Goal: Task Accomplishment & Management: Manage account settings

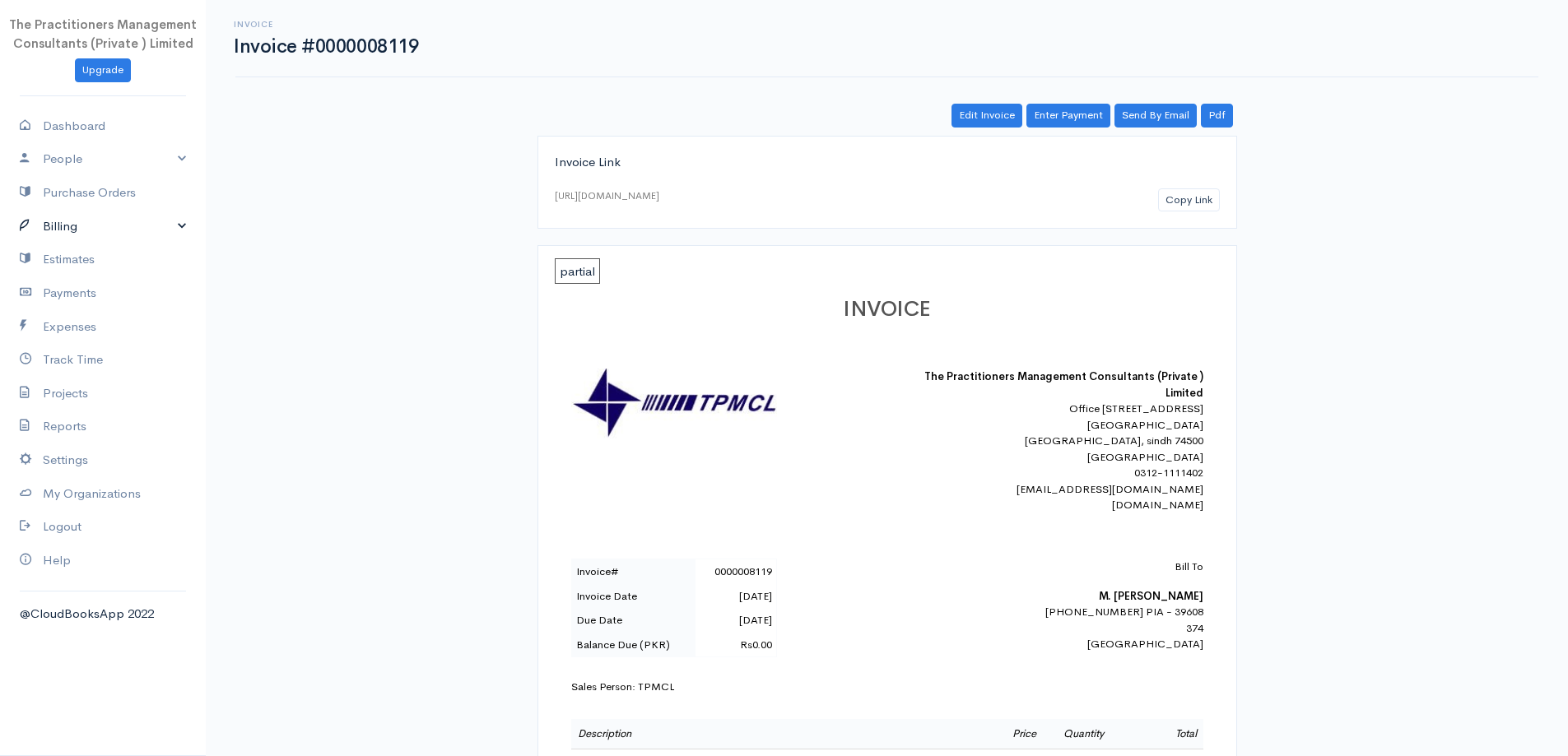
click at [3, 228] on link "Billing" at bounding box center [102, 227] width 205 height 34
click at [117, 425] on link "Estimates" at bounding box center [102, 435] width 205 height 34
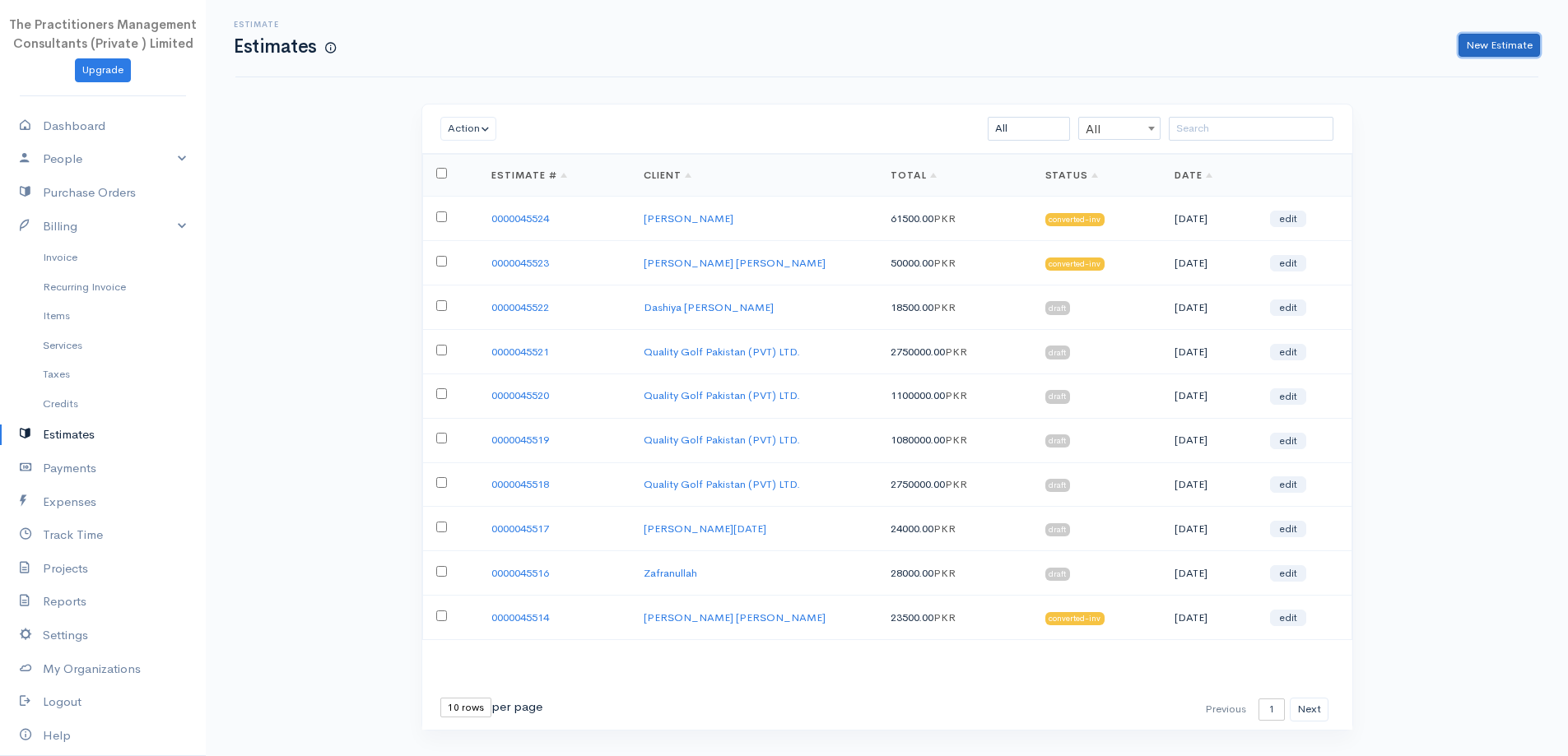
click at [1482, 47] on link "New Estimate" at bounding box center [1500, 46] width 82 height 24
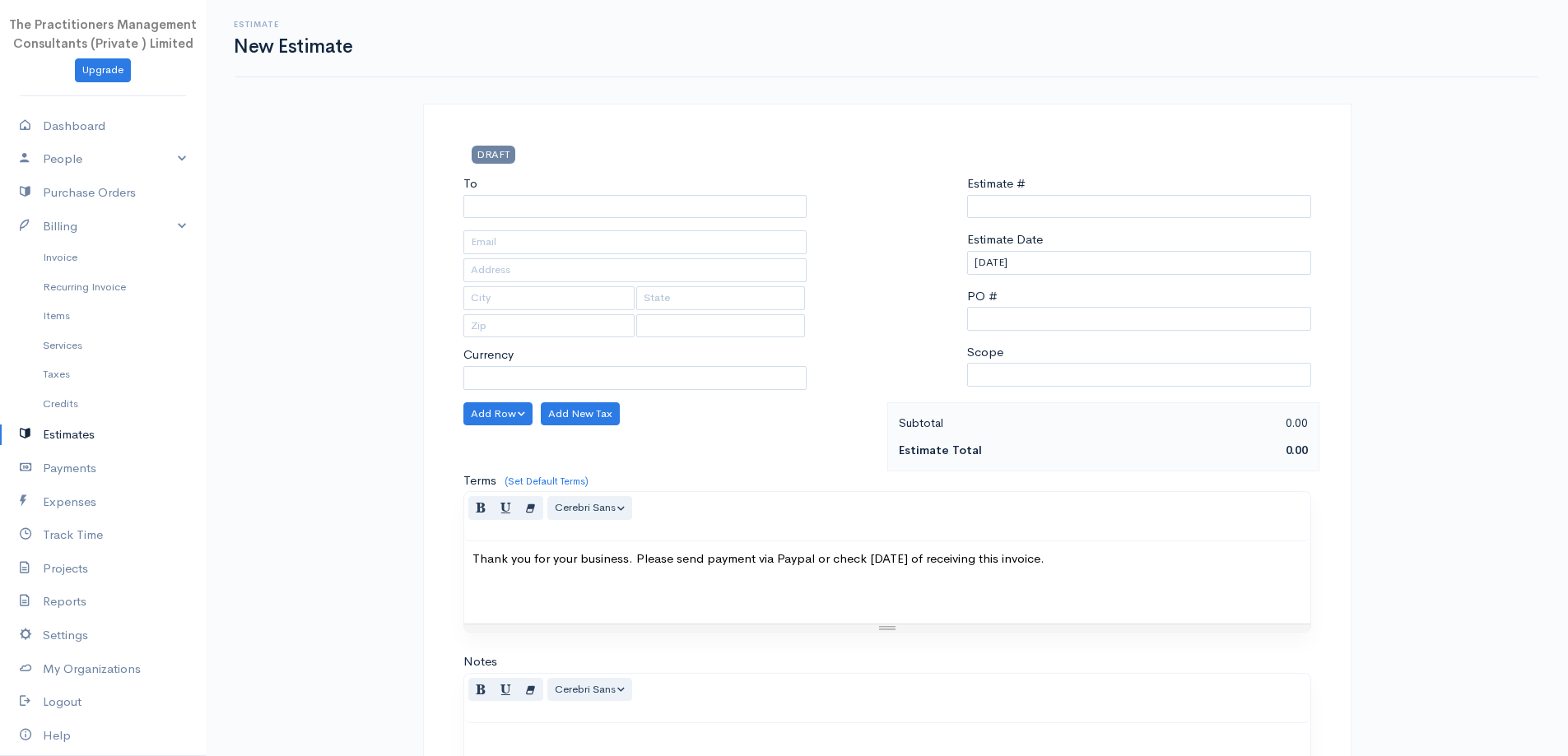
select select "PKR"
type input "0000045525"
select select "[GEOGRAPHIC_DATA]"
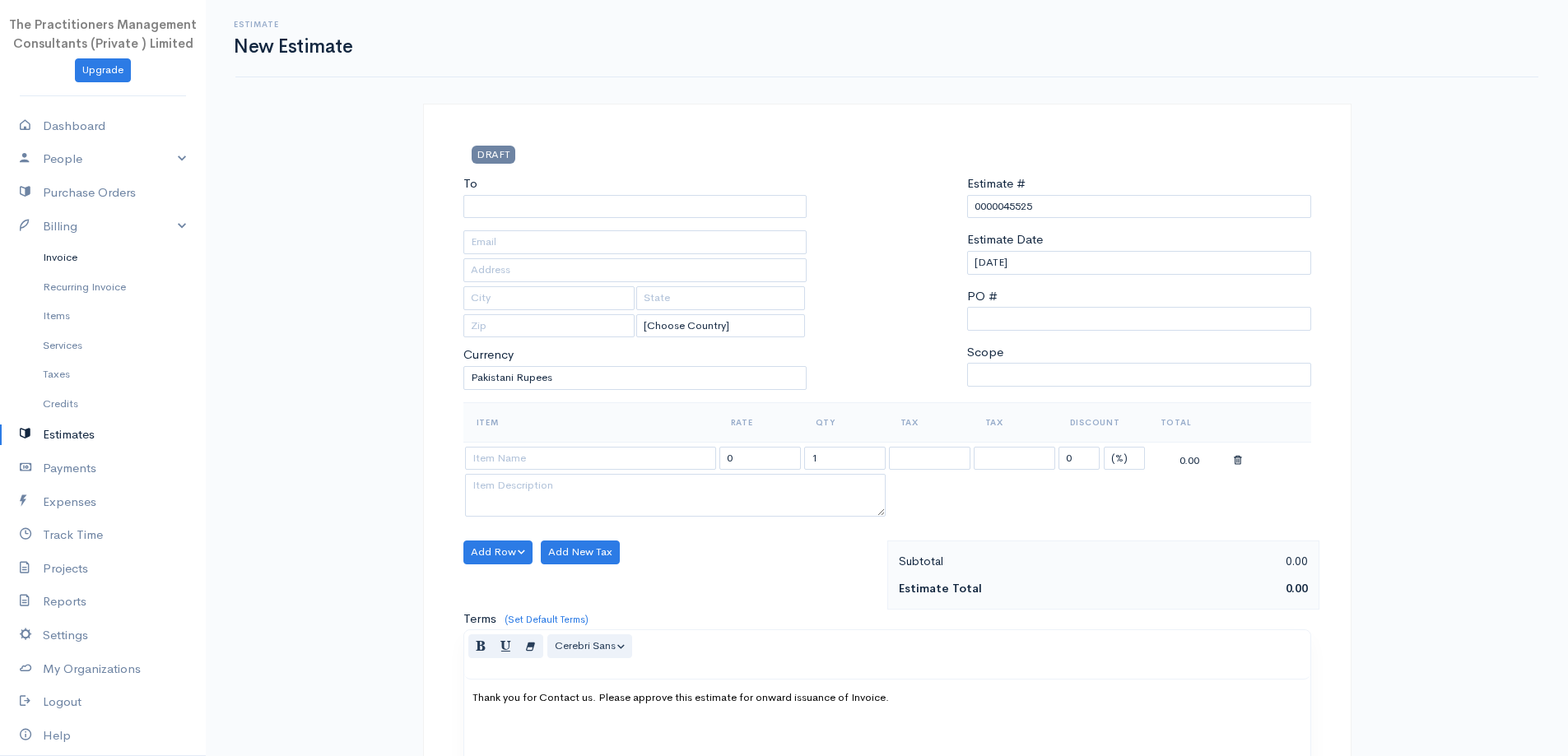
click at [85, 251] on link "Invoice" at bounding box center [102, 257] width 205 height 30
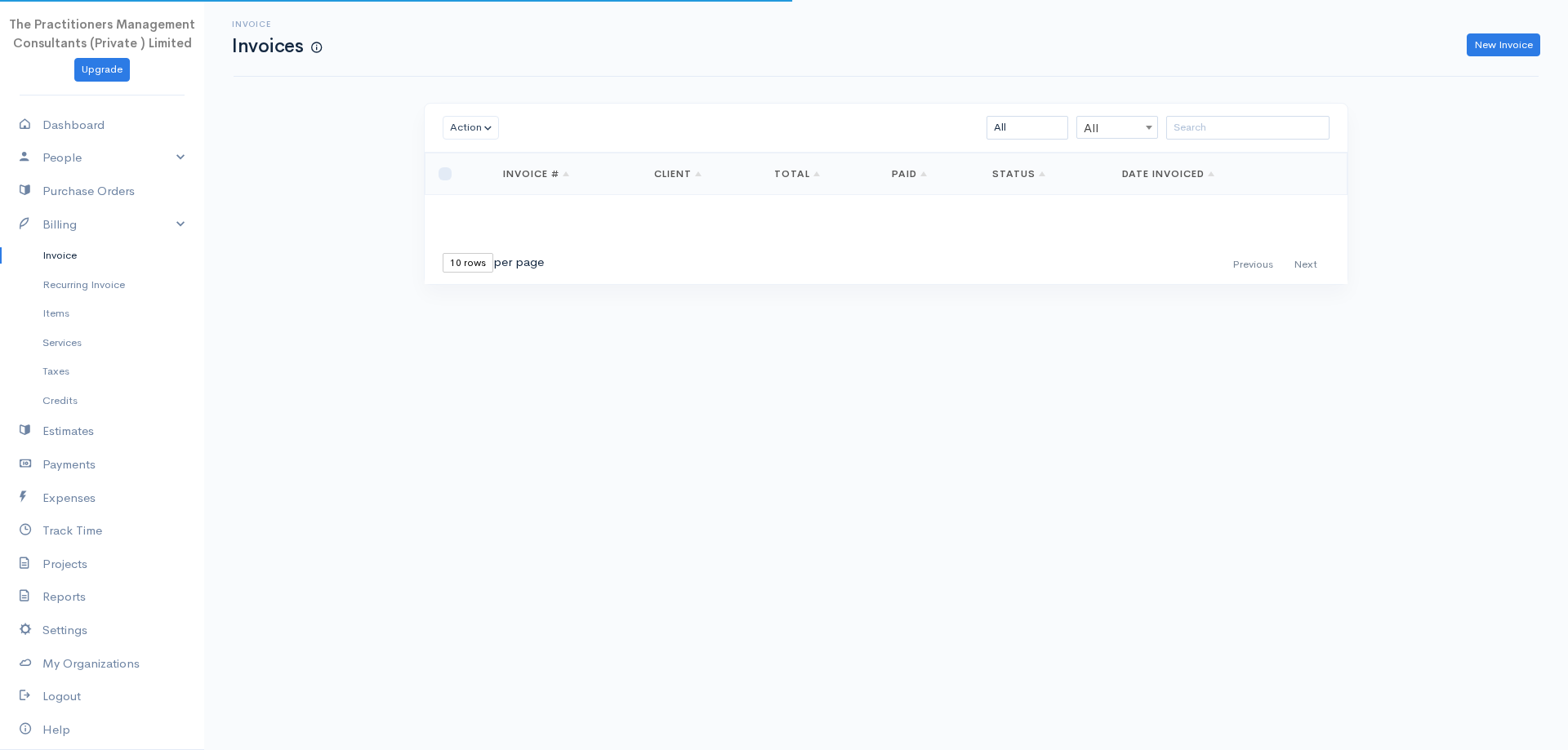
click at [1295, 101] on div "Invoice Invoices New Invoice Action Archive Delete Download PDF Send Mark as Se…" at bounding box center [885, 172] width 1363 height 345
click at [1300, 112] on div "Action Archive Delete Download PDF Send Mark as Sent Mark Un-Sent Enter Payment…" at bounding box center [885, 129] width 923 height 49
click at [1302, 119] on input "search" at bounding box center [1247, 128] width 163 height 24
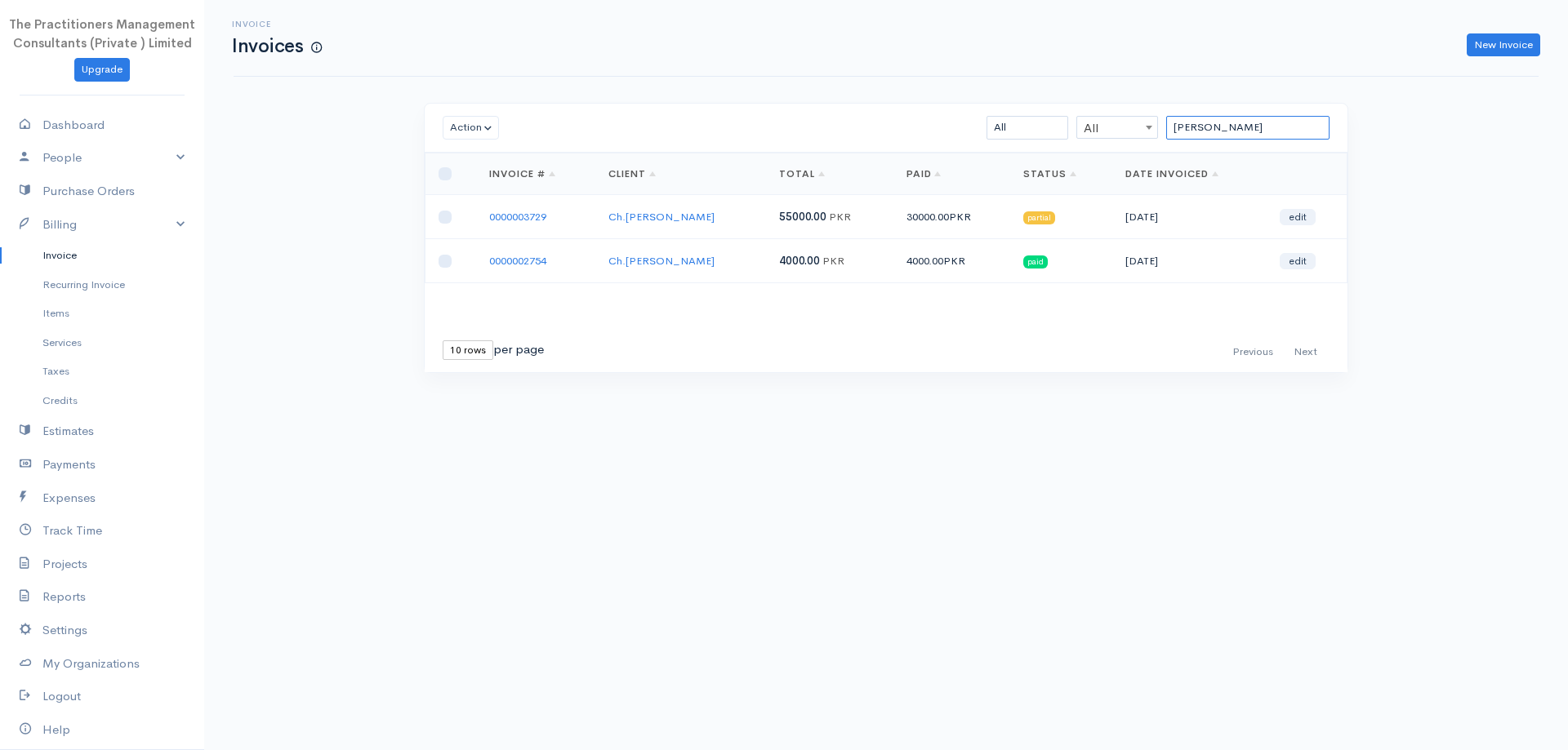
click at [1297, 132] on input "mir shah" at bounding box center [1247, 128] width 163 height 24
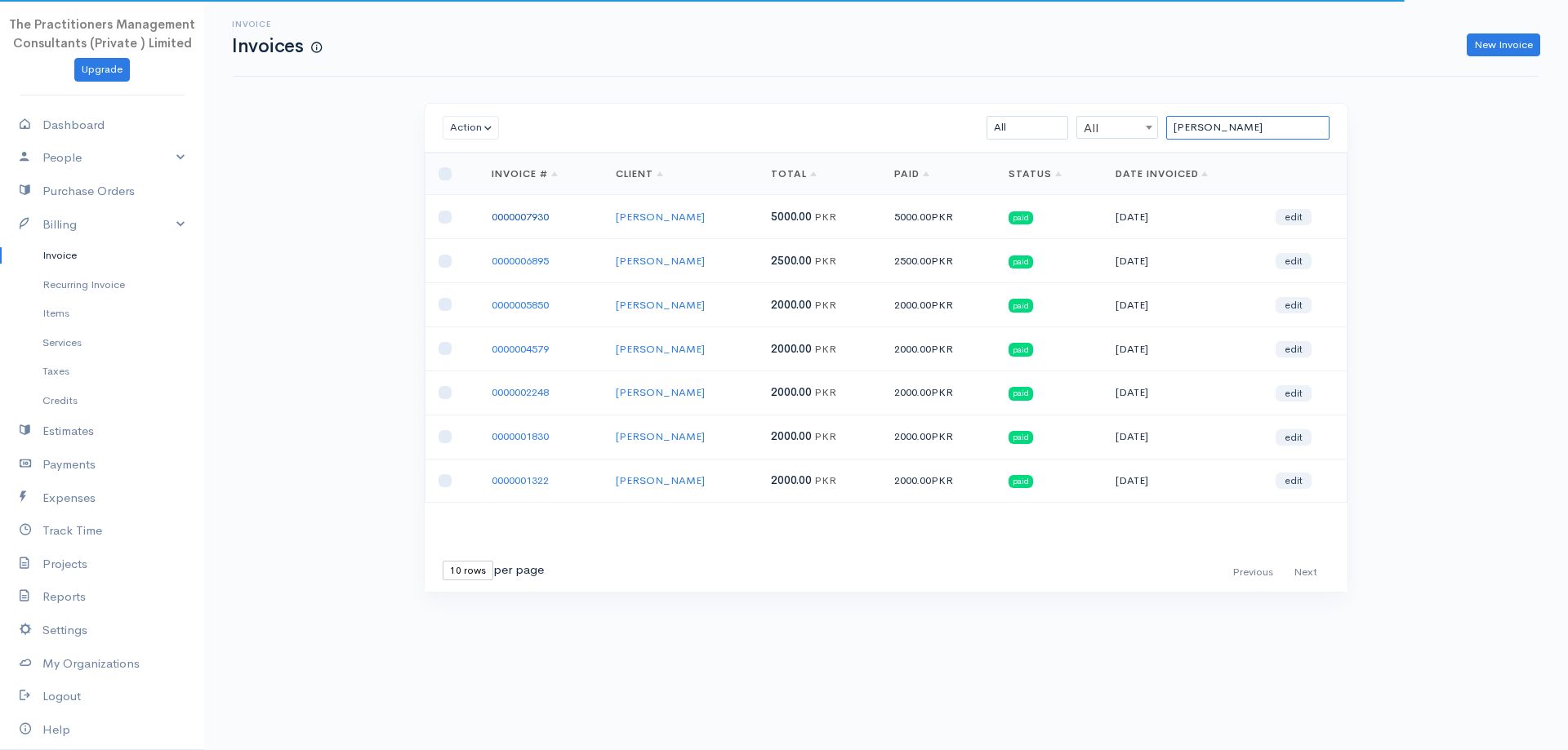
type input "mirshah m"
click at [513, 210] on link "0000007930" at bounding box center [520, 216] width 58 height 14
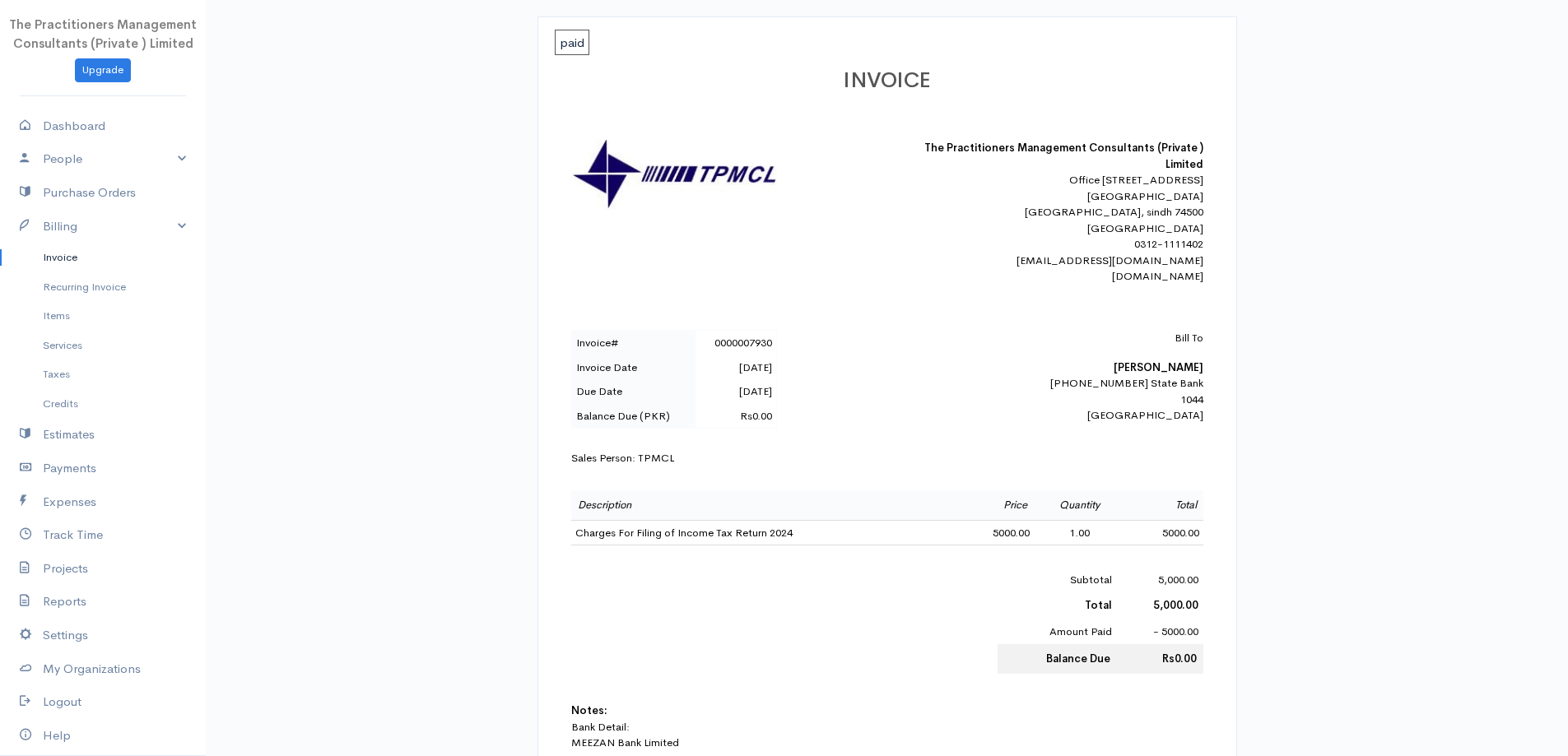
scroll to position [329, 0]
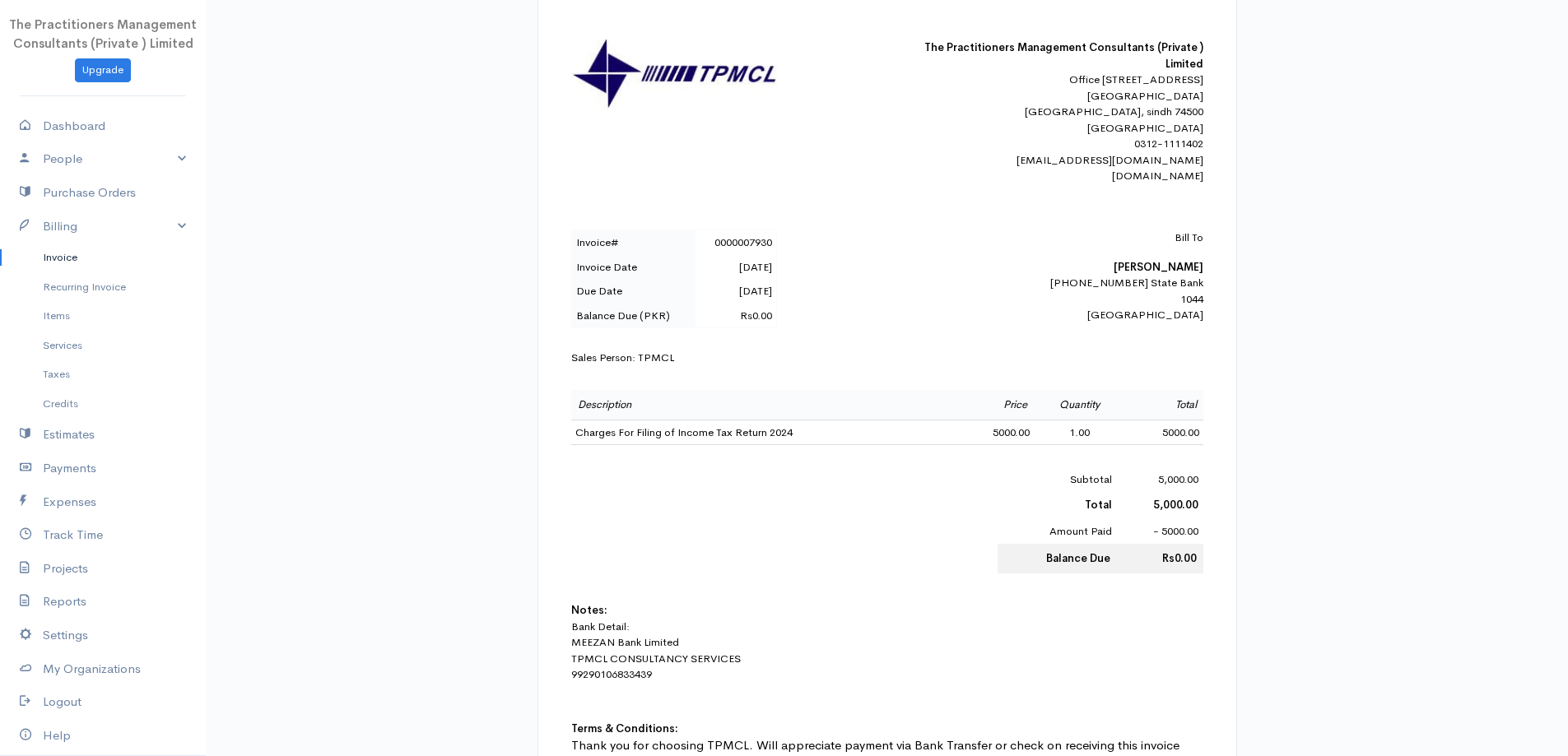
click at [1189, 271] on div "Bill To Mirshah Mohammed 42101-0229092-9 State Bank 1044 Karachi" at bounding box center [1060, 276] width 288 height 94
click at [1191, 274] on b "Mirshah Mohammed" at bounding box center [1158, 267] width 90 height 14
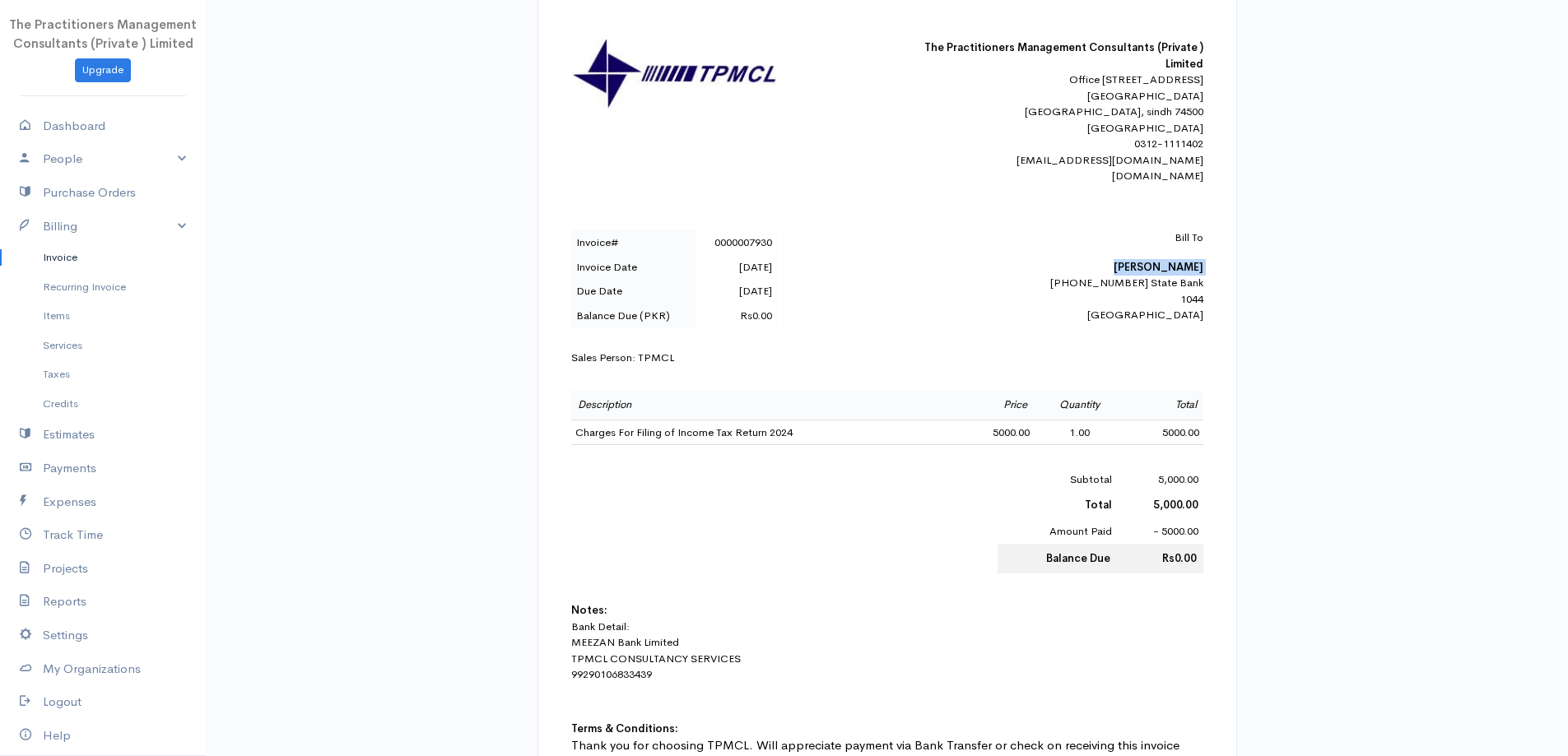
click at [1191, 274] on b "Mirshah Mohammed" at bounding box center [1158, 267] width 90 height 14
